Goal: Information Seeking & Learning: Learn about a topic

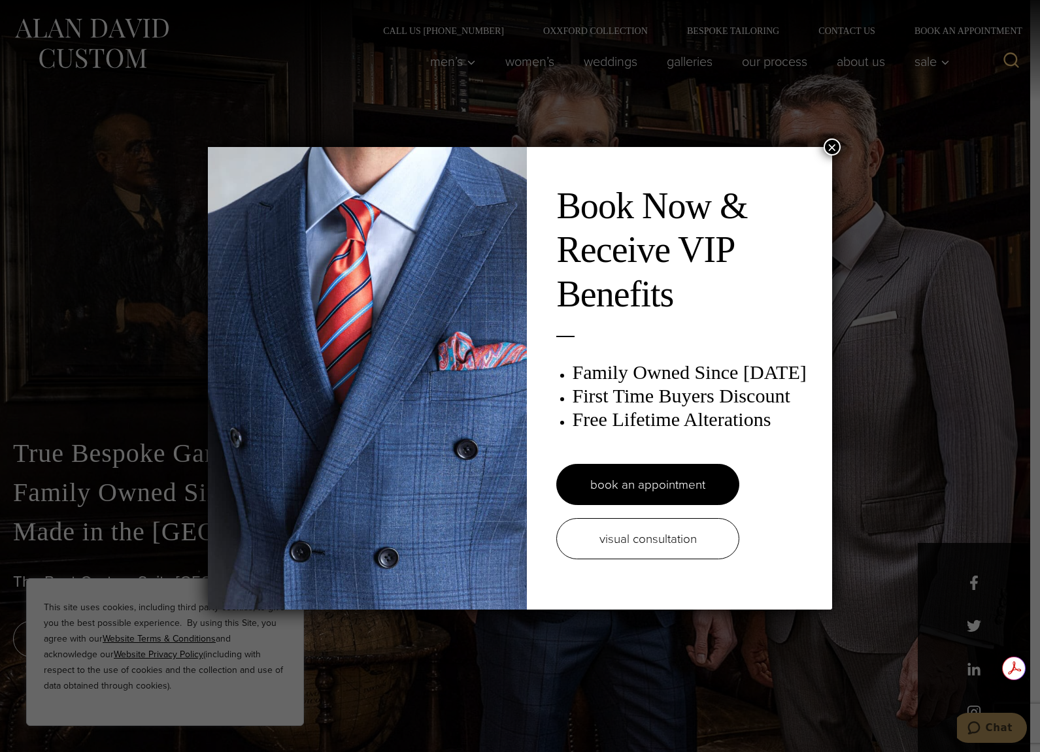
click at [832, 152] on button "×" at bounding box center [831, 147] width 17 height 17
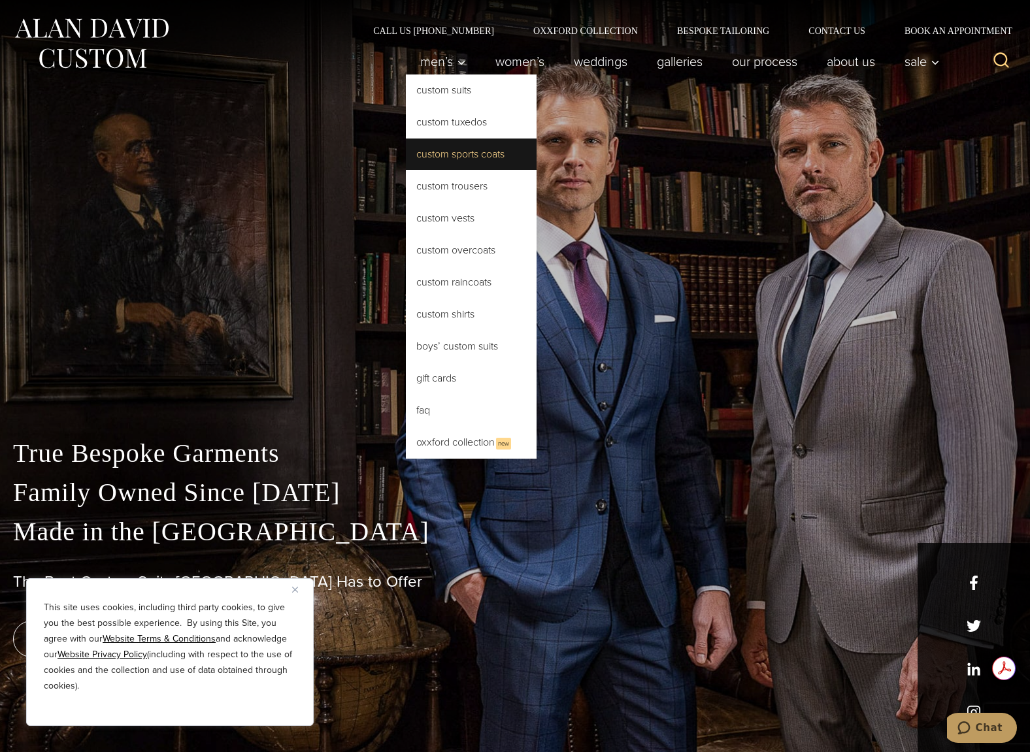
click at [475, 159] on link "Custom Sports Coats" at bounding box center [471, 154] width 131 height 31
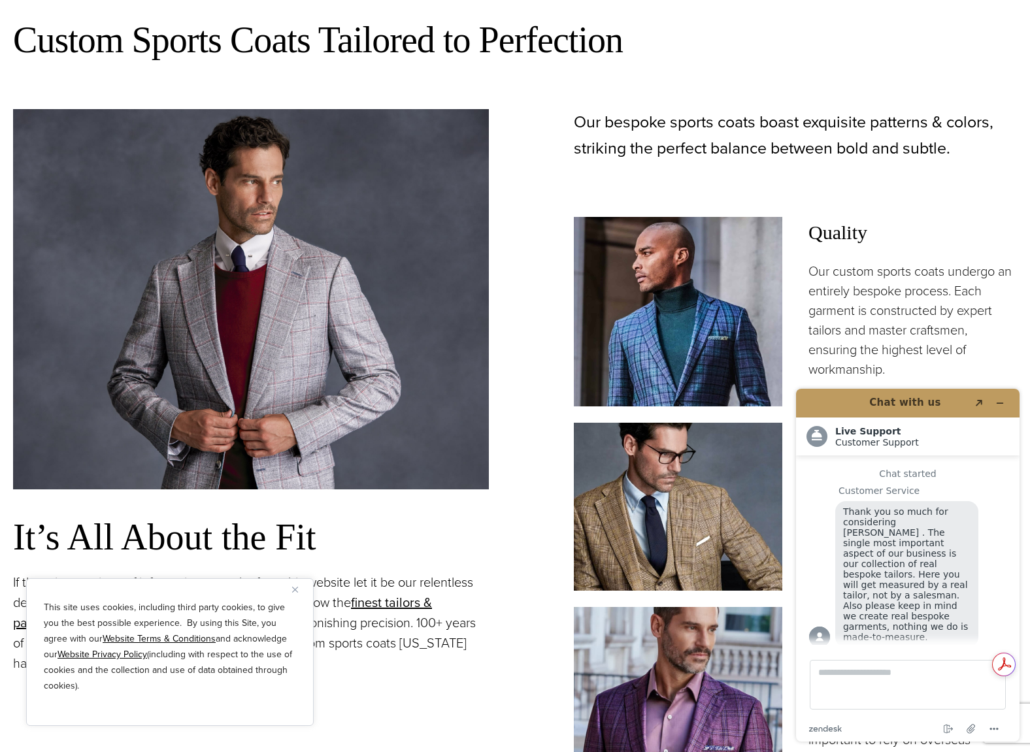
drag, startPoint x: 815, startPoint y: 518, endPoint x: 949, endPoint y: 492, distance: 136.5
click at [949, 492] on div "Customer Service Thank you so much for considering [PERSON_NAME] . The single m…" at bounding box center [907, 567] width 197 height 165
click at [1010, 401] on header "Chat with us Created with Sketch." at bounding box center [907, 403] width 223 height 29
click at [997, 407] on icon "Minimize widget" at bounding box center [999, 403] width 9 height 9
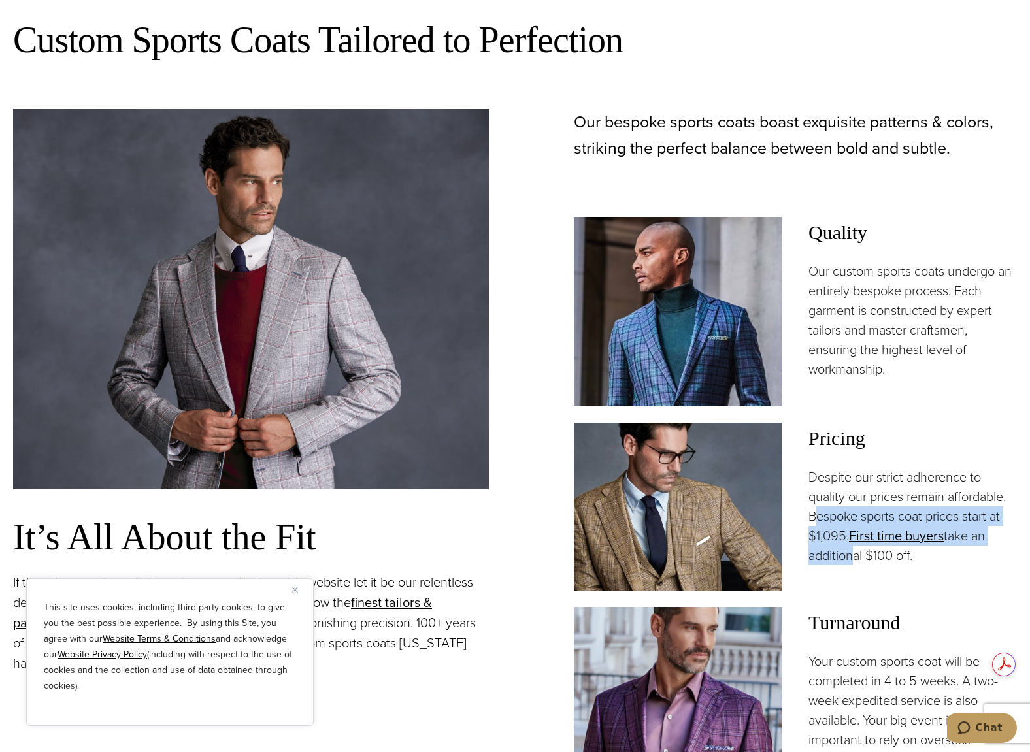
drag, startPoint x: 817, startPoint y: 519, endPoint x: 844, endPoint y: 548, distance: 38.8
click at [844, 548] on p "Despite our strict adherence to quality our prices remain affordable. Bespoke s…" at bounding box center [912, 516] width 208 height 98
click at [847, 513] on p "Despite our strict adherence to quality our prices remain affordable. Bespoke s…" at bounding box center [912, 516] width 208 height 98
drag, startPoint x: 810, startPoint y: 517, endPoint x: 924, endPoint y: 572, distance: 127.1
click at [924, 572] on div "Pricing Despite our strict adherence to quality our prices remain affordable. B…" at bounding box center [912, 507] width 208 height 169
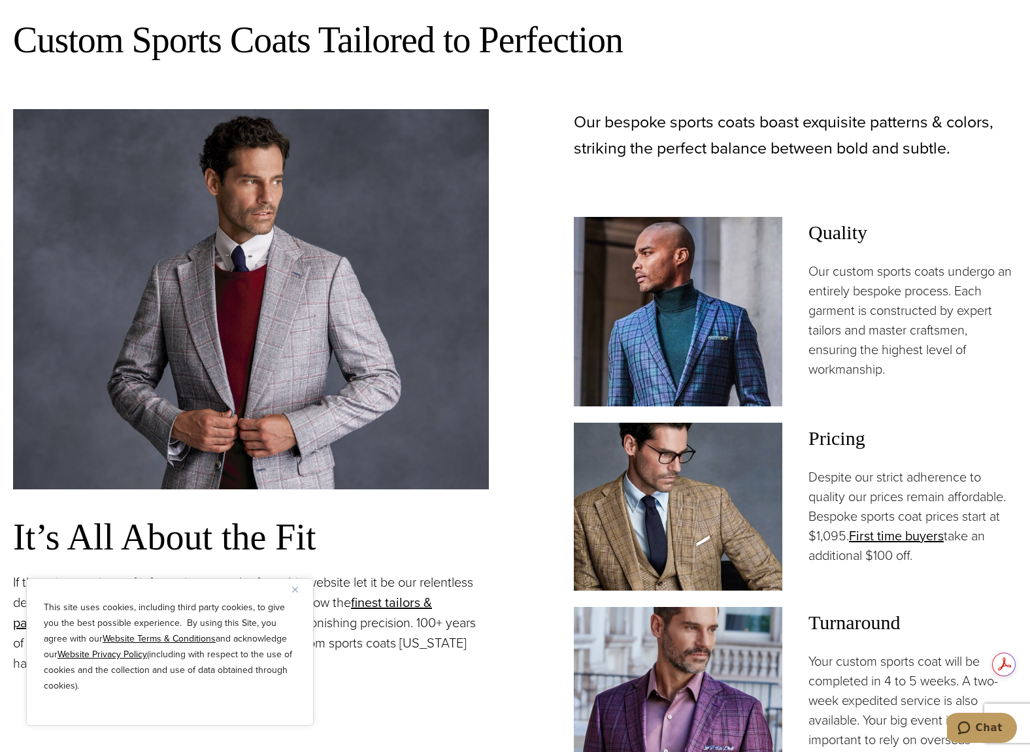
click at [825, 482] on p "Despite our strict adherence to quality our prices remain affordable. Bespoke s…" at bounding box center [912, 516] width 208 height 98
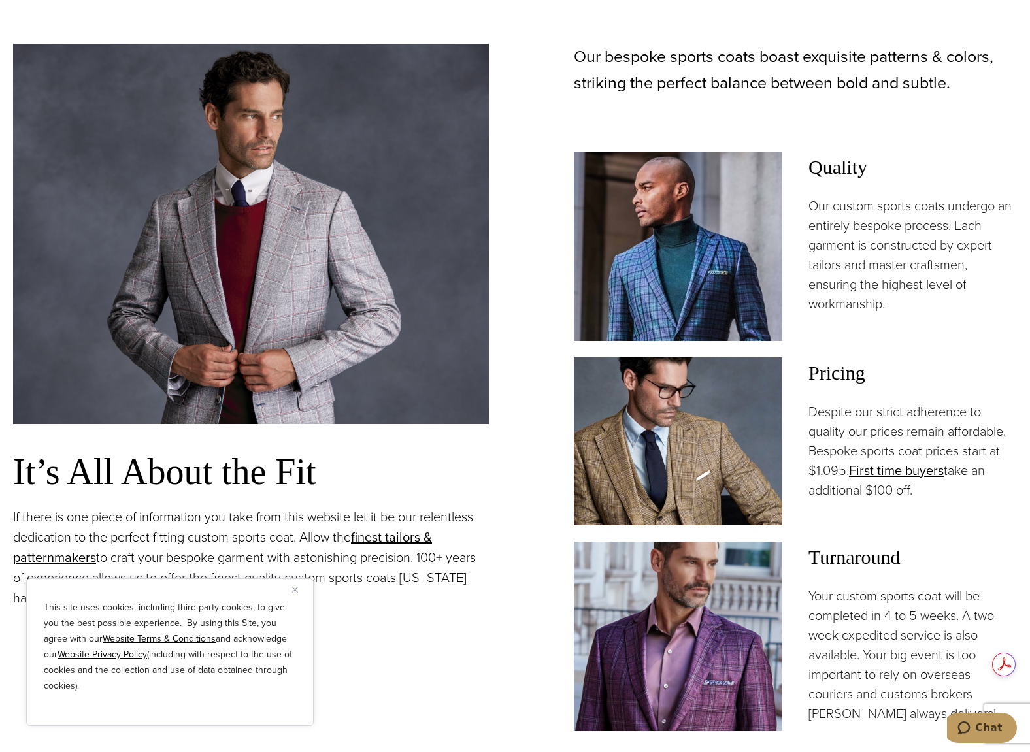
scroll to position [1111, 0]
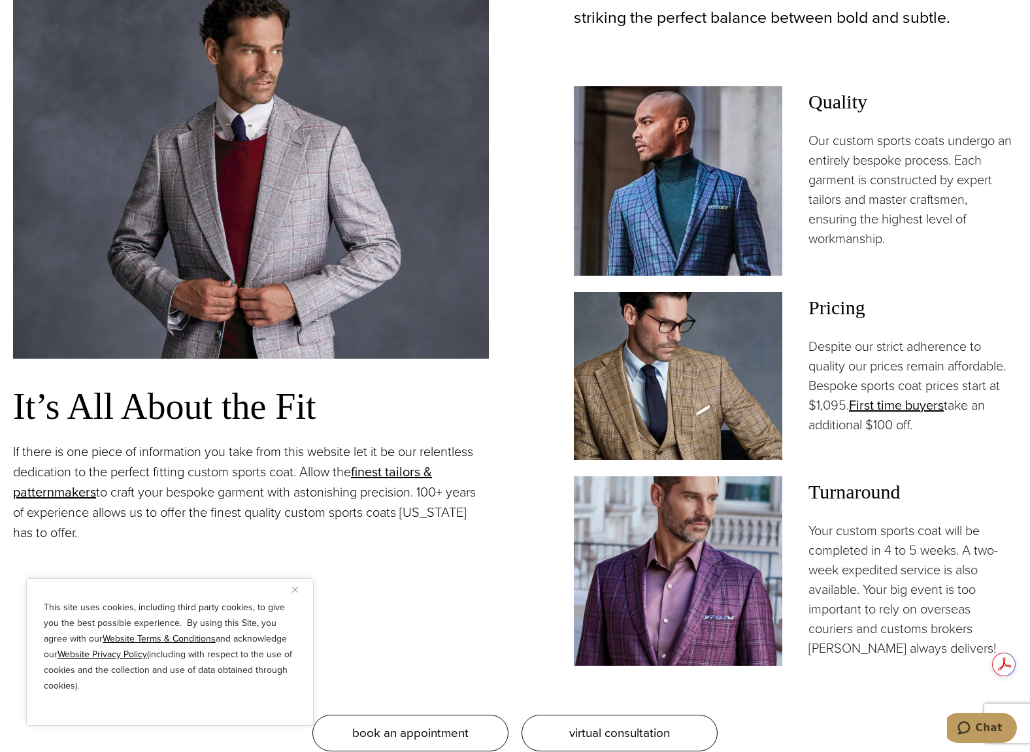
drag, startPoint x: 812, startPoint y: 384, endPoint x: 960, endPoint y: 428, distance: 154.8
click at [960, 428] on p "Despite our strict adherence to quality our prices remain affordable. Bespoke s…" at bounding box center [912, 386] width 208 height 98
click at [917, 433] on p "Despite our strict adherence to quality our prices remain affordable. Bespoke s…" at bounding box center [912, 386] width 208 height 98
drag, startPoint x: 872, startPoint y: 431, endPoint x: 813, endPoint y: 350, distance: 101.0
click at [813, 350] on p "Despite our strict adherence to quality our prices remain affordable. Bespoke s…" at bounding box center [912, 386] width 208 height 98
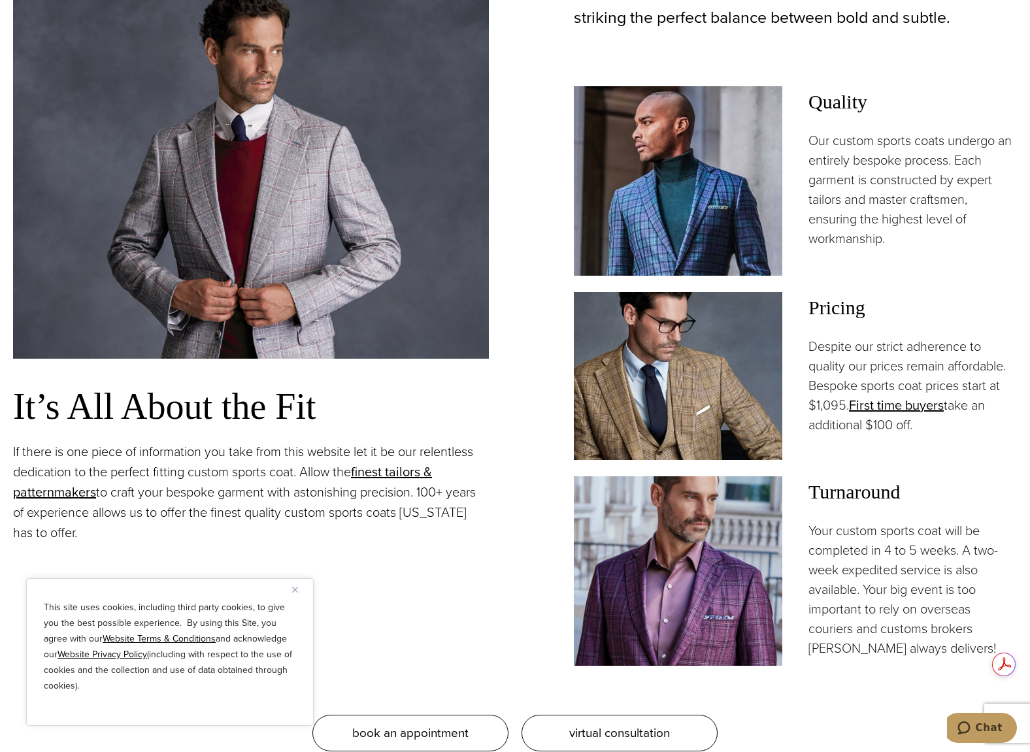
click at [223, 491] on p "If there is one piece of information you take from this website let it be our r…" at bounding box center [251, 492] width 476 height 101
